Goal: Find specific page/section: Find specific page/section

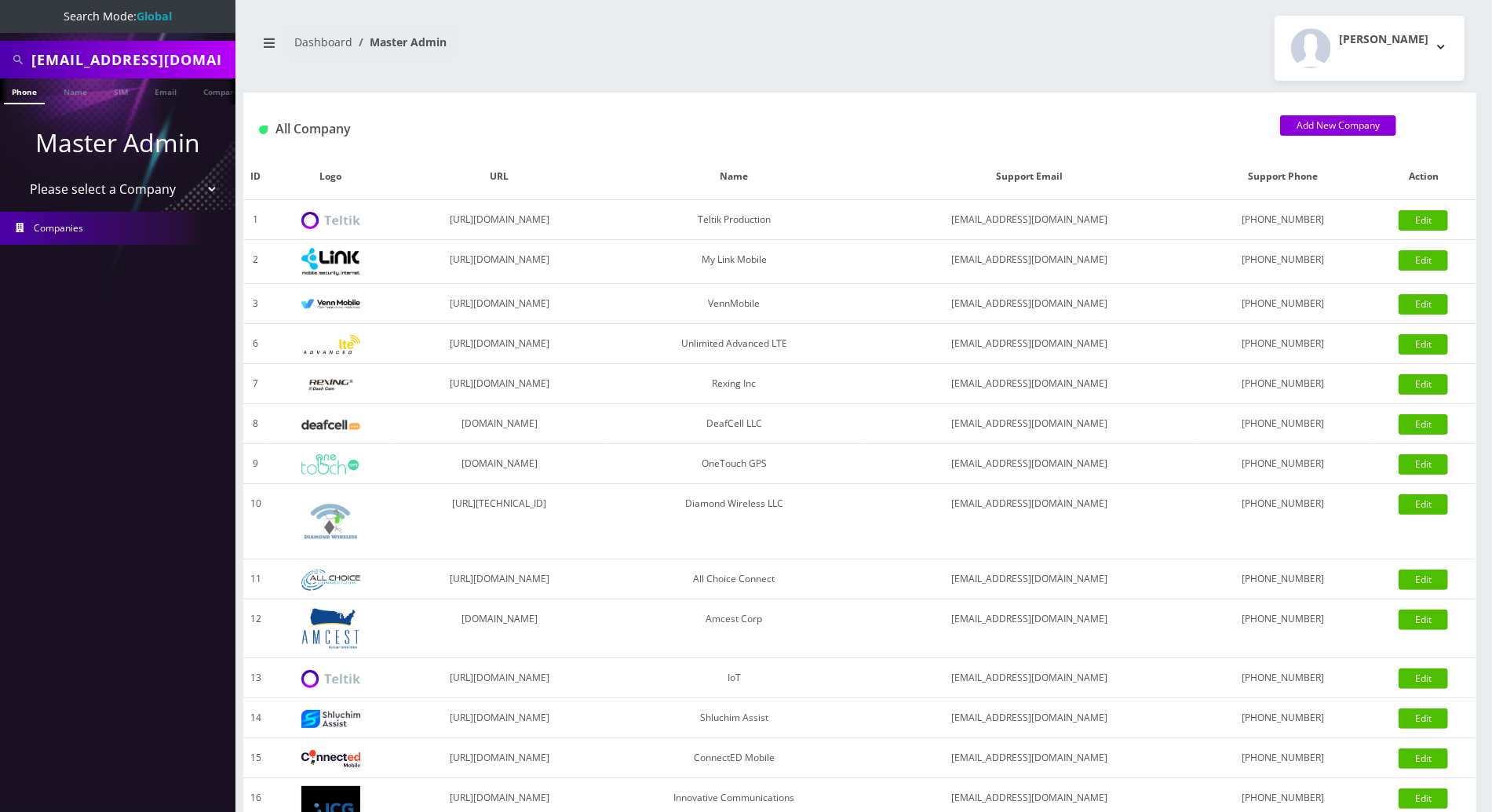
drag, startPoint x: 198, startPoint y: 57, endPoint x: -1, endPoint y: 57, distance: 199.0
click at [0, 57] on html "Search Mode: Global thepapin@gmail.com Phone Name SIM Email Company Customer Ma…" at bounding box center [746, 539] width 1492 height 1077
click at [104, 59] on input "text" at bounding box center [131, 59] width 200 height 30
click at [1474, 84] on div "thepapin@gmail.com Phone Name SIM Email Company Customer Dashboard Master Admin…" at bounding box center [859, 539] width 1264 height 1077
